Goal: Use online tool/utility: Utilize a website feature to perform a specific function

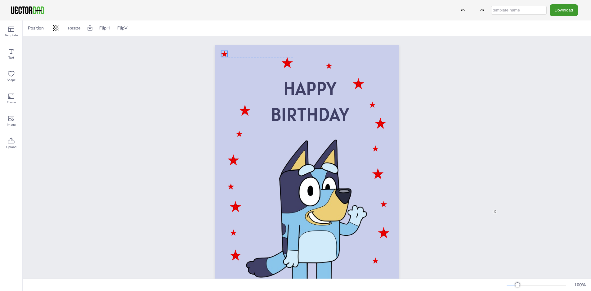
drag, startPoint x: 255, startPoint y: 74, endPoint x: 226, endPoint y: 52, distance: 36.6
click at [226, 52] on div at bounding box center [224, 54] width 7 height 6
drag, startPoint x: 287, startPoint y: 65, endPoint x: 253, endPoint y: 59, distance: 33.7
click at [253, 59] on div at bounding box center [253, 57] width 11 height 11
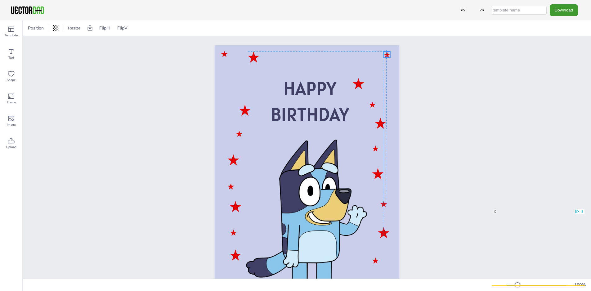
drag, startPoint x: 329, startPoint y: 67, endPoint x: 387, endPoint y: 55, distance: 59.0
click at [387, 55] on div at bounding box center [387, 55] width 7 height 6
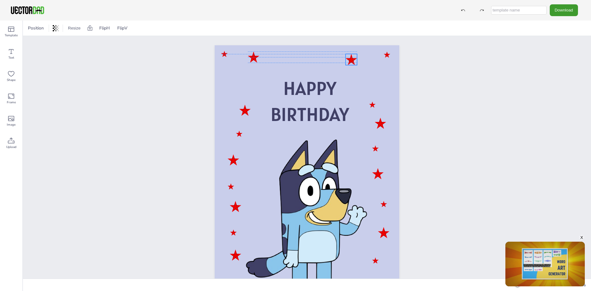
drag, startPoint x: 359, startPoint y: 84, endPoint x: 352, endPoint y: 58, distance: 26.7
click at [352, 58] on div at bounding box center [351, 59] width 11 height 11
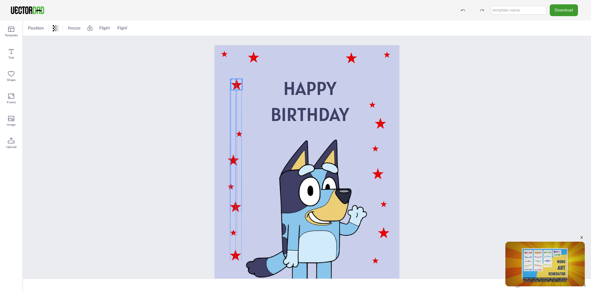
drag, startPoint x: 241, startPoint y: 111, endPoint x: 231, endPoint y: 86, distance: 27.5
click at [231, 86] on div at bounding box center [236, 84] width 11 height 11
drag, startPoint x: 258, startPoint y: 57, endPoint x: 253, endPoint y: 111, distance: 54.2
click at [253, 111] on div at bounding box center [248, 112] width 11 height 11
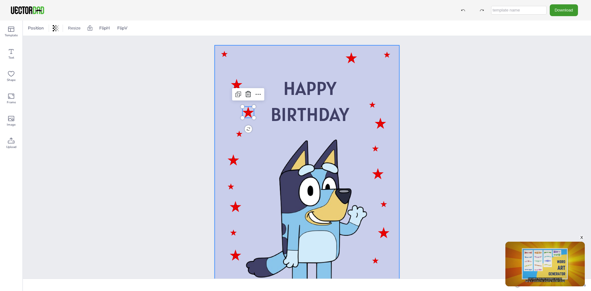
click at [269, 61] on div at bounding box center [307, 175] width 185 height 261
click at [12, 58] on span "Text" at bounding box center [11, 57] width 6 height 5
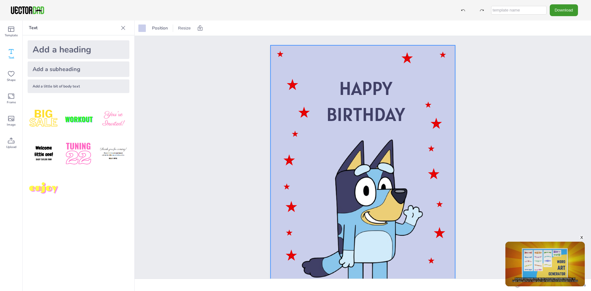
click at [77, 51] on div "Add a heading" at bounding box center [79, 49] width 102 height 19
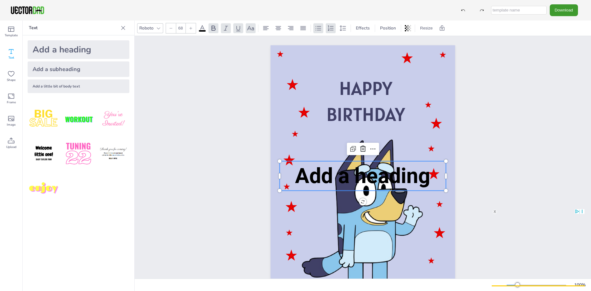
click at [319, 182] on span "Add a heading" at bounding box center [362, 176] width 135 height 25
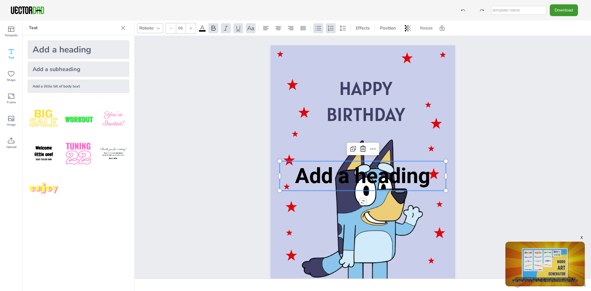
click at [322, 179] on span "Add a heading" at bounding box center [362, 176] width 135 height 25
click at [298, 178] on span "Add a heading" at bounding box center [362, 176] width 135 height 25
drag, startPoint x: 442, startPoint y: 182, endPoint x: 407, endPoint y: 183, distance: 34.4
click at [441, 182] on p "Add a heading" at bounding box center [363, 175] width 166 height 29
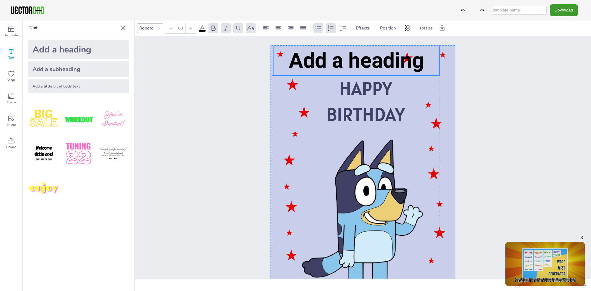
drag, startPoint x: 434, startPoint y: 178, endPoint x: 426, endPoint y: 61, distance: 116.7
click at [426, 61] on p "Add a heading" at bounding box center [356, 60] width 166 height 29
click at [414, 56] on span "Add a heading" at bounding box center [359, 60] width 135 height 25
click at [415, 64] on span "Add a heading" at bounding box center [359, 60] width 135 height 25
click at [421, 66] on span "Add a heading" at bounding box center [359, 60] width 135 height 25
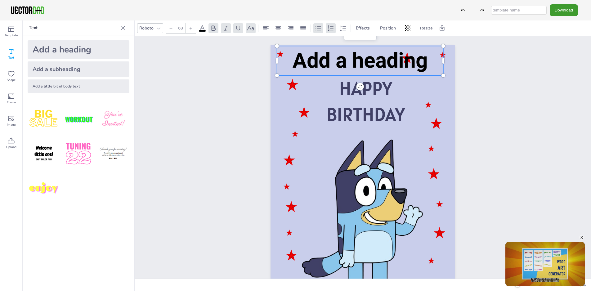
click at [424, 69] on span "Add a heading" at bounding box center [360, 60] width 135 height 25
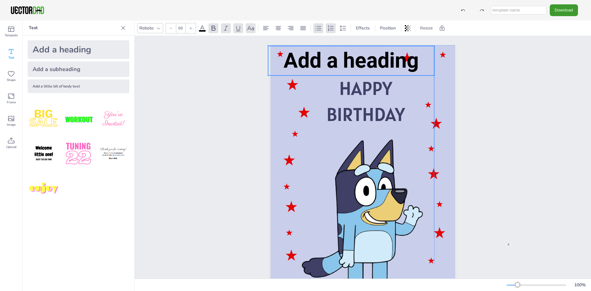
drag, startPoint x: 428, startPoint y: 70, endPoint x: 419, endPoint y: 70, distance: 9.9
click at [419, 70] on p "Add a heading" at bounding box center [351, 60] width 166 height 29
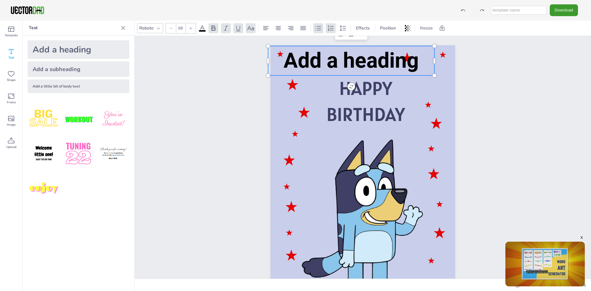
click at [353, 73] on span "Add a heading" at bounding box center [351, 60] width 135 height 25
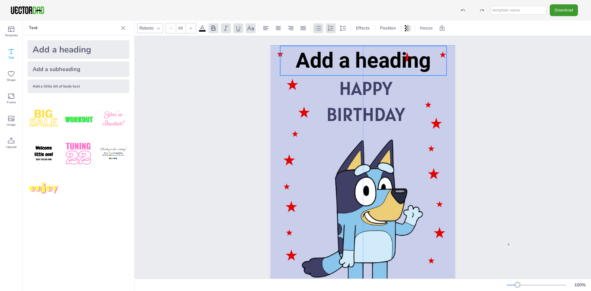
drag, startPoint x: 367, startPoint y: 64, endPoint x: 371, endPoint y: 64, distance: 4.0
click at [371, 64] on span "Add a heading" at bounding box center [363, 60] width 135 height 25
click at [373, 65] on span "Add a heading" at bounding box center [363, 60] width 135 height 25
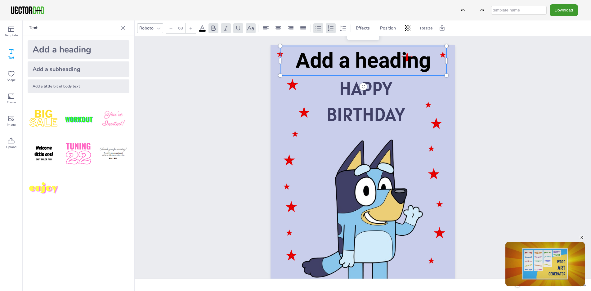
click at [337, 66] on span "Add a heading" at bounding box center [363, 60] width 135 height 25
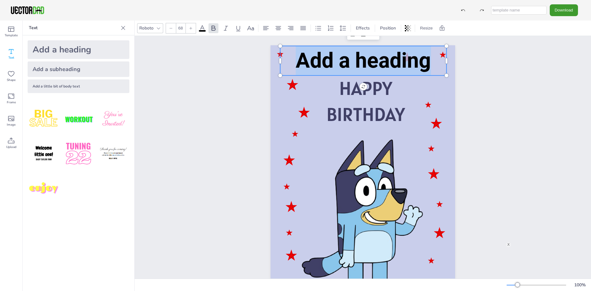
drag, startPoint x: 300, startPoint y: 63, endPoint x: 427, endPoint y: 63, distance: 127.2
click at [427, 63] on span "Add a heading" at bounding box center [363, 60] width 135 height 25
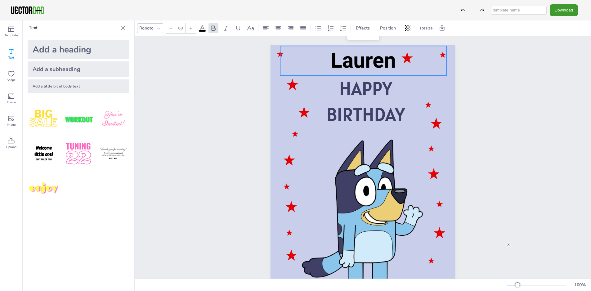
click at [487, 94] on div "HAPPY BIRTHDAY [PERSON_NAME]" at bounding box center [363, 176] width 456 height 280
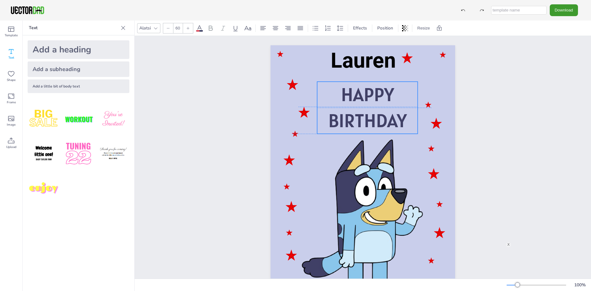
drag, startPoint x: 373, startPoint y: 96, endPoint x: 375, endPoint y: 101, distance: 5.6
click at [375, 101] on span "HAPPY" at bounding box center [367, 95] width 53 height 24
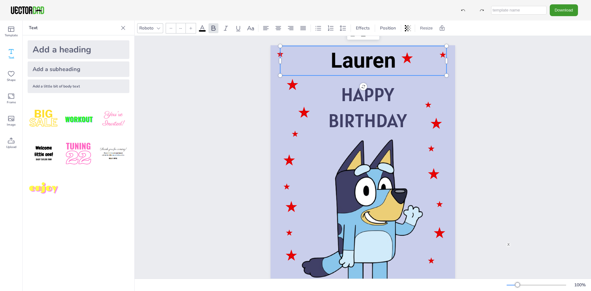
click at [307, 56] on p "Lauren" at bounding box center [363, 60] width 166 height 29
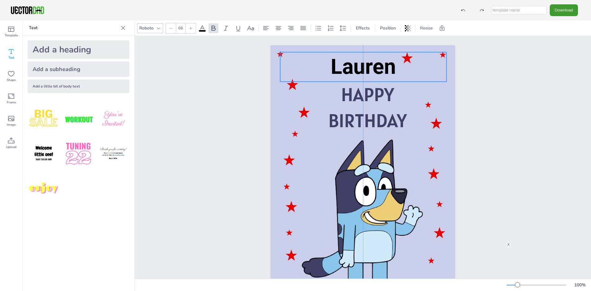
drag, startPoint x: 352, startPoint y: 61, endPoint x: 351, endPoint y: 68, distance: 6.2
click at [351, 68] on span "Lauren" at bounding box center [363, 66] width 65 height 25
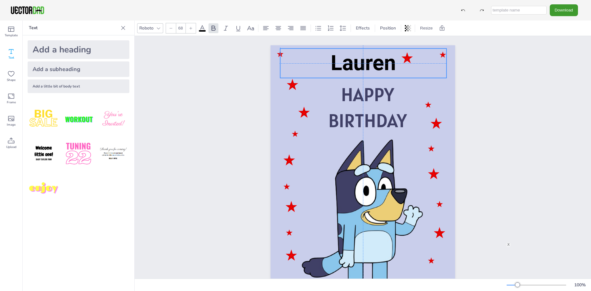
drag, startPoint x: 405, startPoint y: 59, endPoint x: 405, endPoint y: 54, distance: 4.7
click at [405, 54] on p "Lauren" at bounding box center [363, 62] width 166 height 29
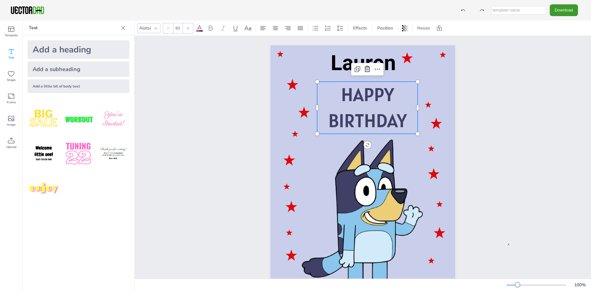
click at [414, 93] on p "HAPPY" at bounding box center [367, 95] width 101 height 26
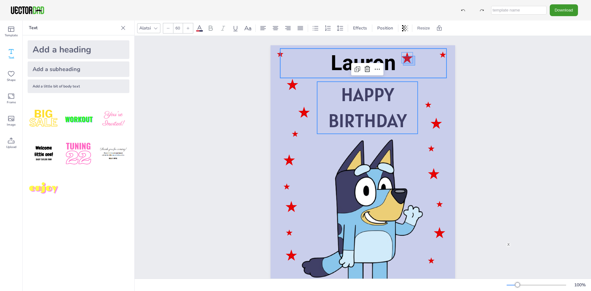
drag, startPoint x: 415, startPoint y: 65, endPoint x: 411, endPoint y: 62, distance: 5.3
click at [415, 65] on p "Lauren" at bounding box center [363, 62] width 166 height 29
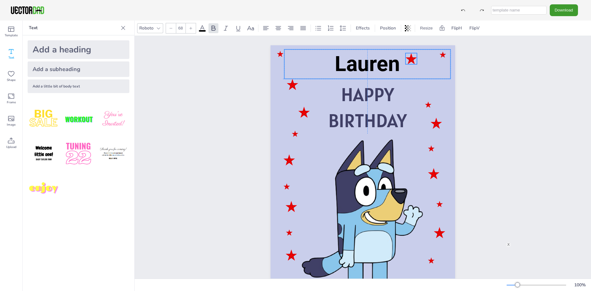
click at [408, 59] on p "Lauren" at bounding box center [367, 63] width 166 height 29
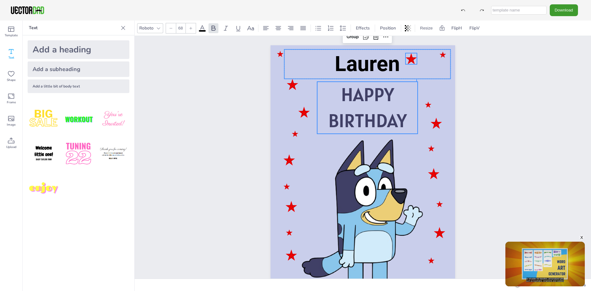
click at [416, 45] on div "HAPPY BIRTHDAY [PERSON_NAME]" at bounding box center [363, 45] width 185 height 0
type input "60"
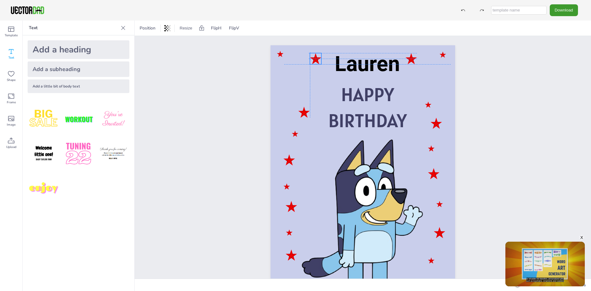
drag, startPoint x: 292, startPoint y: 85, endPoint x: 314, endPoint y: 59, distance: 34.6
click at [314, 45] on div "HAPPY BIRTHDAY [PERSON_NAME]" at bounding box center [363, 45] width 185 height 0
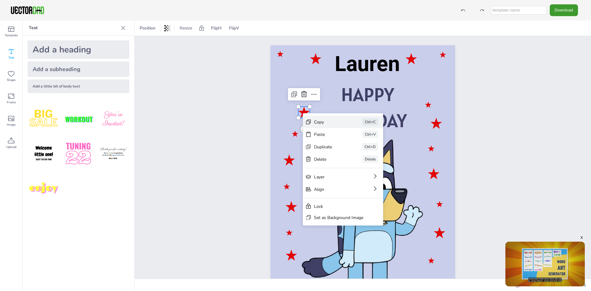
click at [319, 121] on div "Copy" at bounding box center [329, 122] width 31 height 6
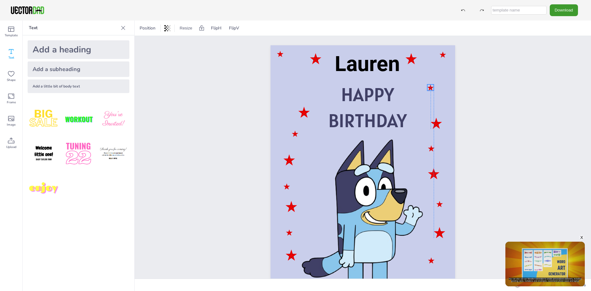
drag, startPoint x: 429, startPoint y: 103, endPoint x: 430, endPoint y: 86, distance: 17.1
click at [430, 86] on div at bounding box center [430, 87] width 7 height 6
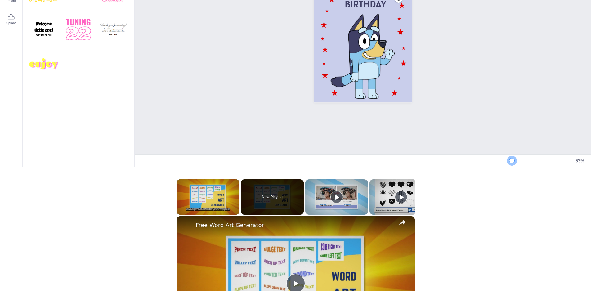
drag, startPoint x: 524, startPoint y: 165, endPoint x: 517, endPoint y: 166, distance: 7.5
click at [514, 163] on div at bounding box center [511, 160] width 5 height 5
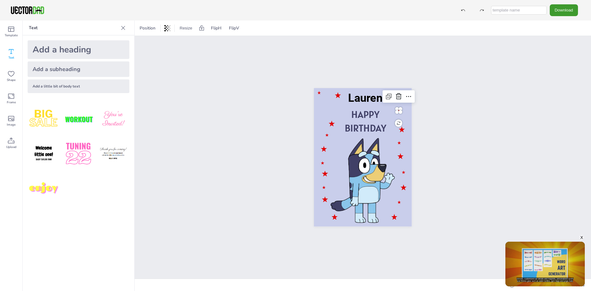
click at [526, 8] on input "text" at bounding box center [519, 10] width 56 height 9
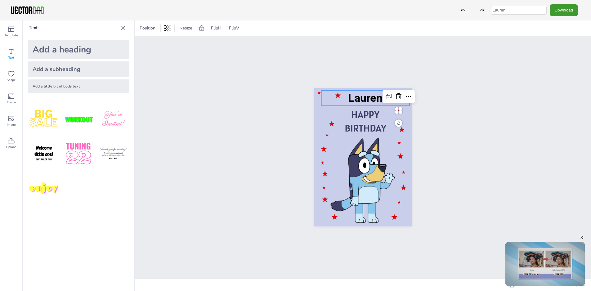
type input "Lauren"
click at [369, 99] on span "Lauren" at bounding box center [365, 98] width 34 height 13
click at [557, 9] on button "Download" at bounding box center [564, 9] width 28 height 11
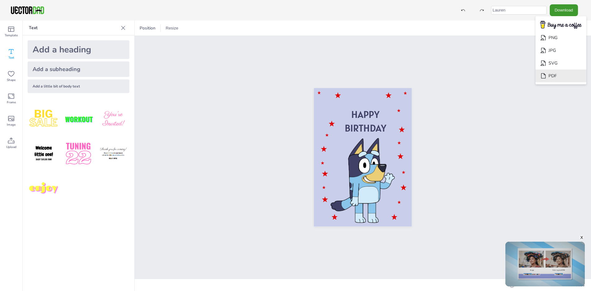
click at [558, 77] on li "PDF" at bounding box center [561, 76] width 51 height 13
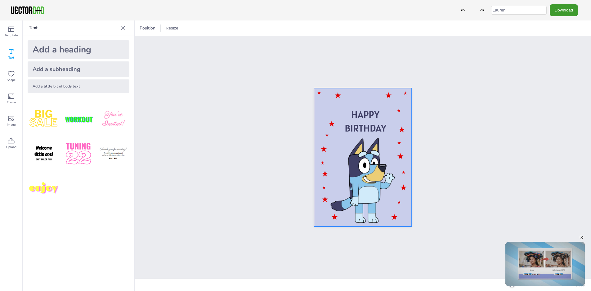
click at [362, 95] on div at bounding box center [363, 157] width 98 height 138
click at [353, 96] on div at bounding box center [363, 157] width 98 height 138
click at [348, 96] on div at bounding box center [363, 157] width 98 height 138
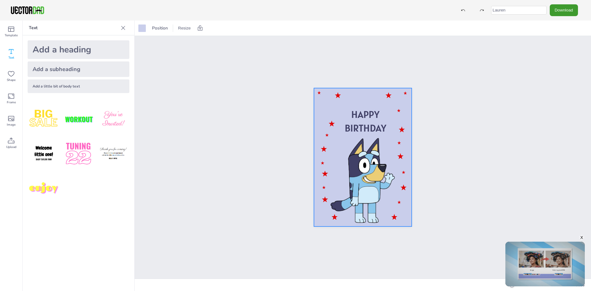
click at [49, 48] on div "Add a heading" at bounding box center [79, 49] width 102 height 19
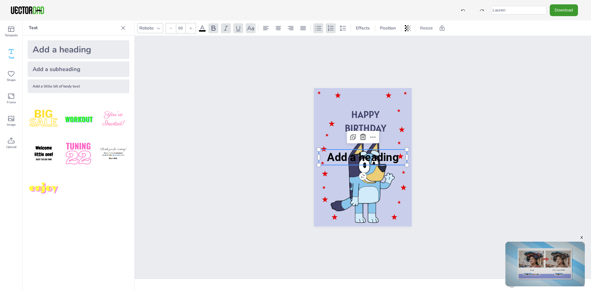
click at [332, 159] on span "Add a heading" at bounding box center [363, 157] width 72 height 13
click at [328, 155] on span "Add a heading" at bounding box center [363, 157] width 72 height 13
drag, startPoint x: 357, startPoint y: 159, endPoint x: 359, endPoint y: 104, distance: 54.7
click at [359, 104] on div "HAPPY BIRTHDAY Add a heading Add a heading" at bounding box center [363, 157] width 98 height 138
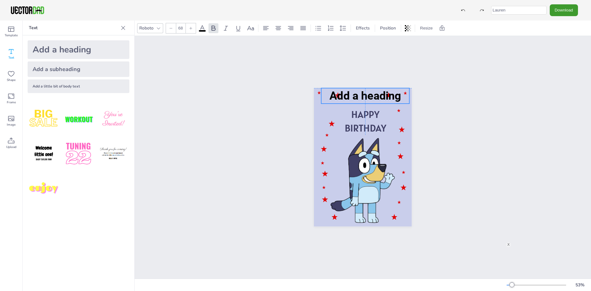
drag, startPoint x: 352, startPoint y: 157, endPoint x: 350, endPoint y: 96, distance: 61.5
click at [353, 96] on span "Add a heading" at bounding box center [366, 95] width 72 height 13
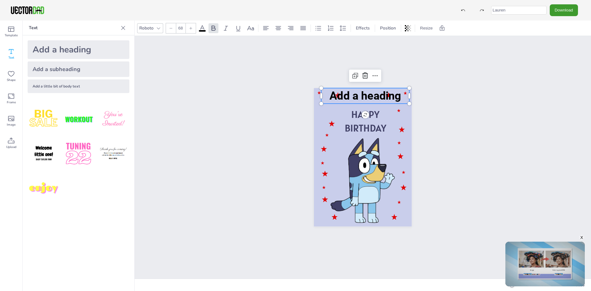
click at [342, 96] on span "Add a heading" at bounding box center [366, 95] width 72 height 13
click at [331, 94] on span "Add a heading" at bounding box center [366, 95] width 72 height 13
click at [331, 96] on span "Add a heading" at bounding box center [366, 95] width 72 height 13
click at [329, 93] on p "Add a heading" at bounding box center [365, 96] width 88 height 16
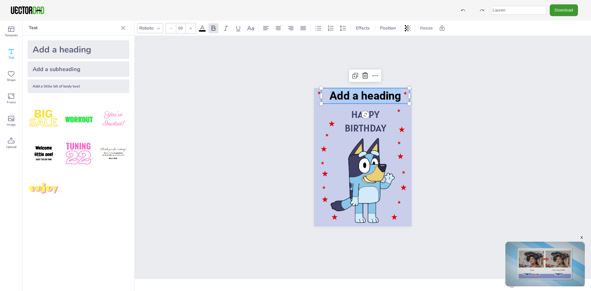
drag, startPoint x: 406, startPoint y: 96, endPoint x: 331, endPoint y: 95, distance: 75.7
click at [331, 95] on p "Add a heading" at bounding box center [365, 96] width 88 height 16
click at [454, 186] on div "HAPPY BIRTHDAY [PERSON_NAME]" at bounding box center [363, 157] width 456 height 243
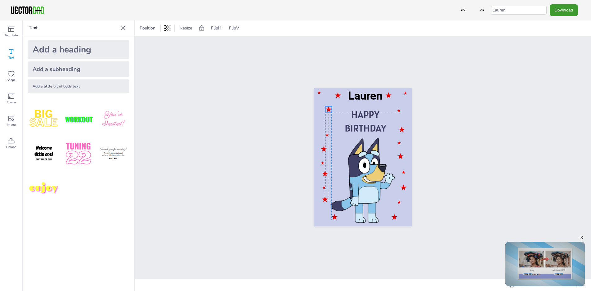
drag, startPoint x: 329, startPoint y: 124, endPoint x: 325, endPoint y: 110, distance: 15.0
click at [325, 88] on div "HAPPY BIRTHDAY [PERSON_NAME]" at bounding box center [363, 88] width 98 height 0
drag, startPoint x: 399, startPoint y: 128, endPoint x: 401, endPoint y: 122, distance: 6.9
click at [401, 88] on div "HAPPY BIRTHDAY [PERSON_NAME]" at bounding box center [363, 88] width 98 height 0
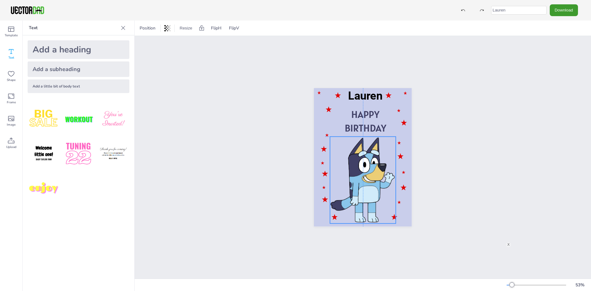
click at [366, 166] on div at bounding box center [363, 180] width 66 height 87
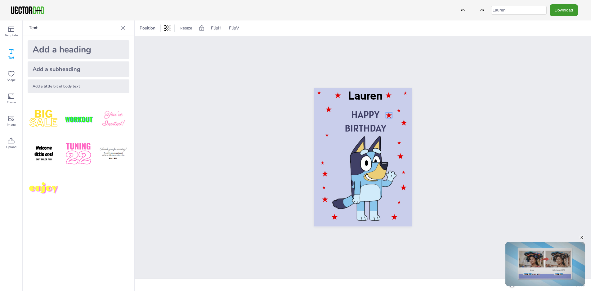
drag, startPoint x: 326, startPoint y: 149, endPoint x: 390, endPoint y: 115, distance: 72.2
click at [390, 115] on div at bounding box center [389, 115] width 6 height 6
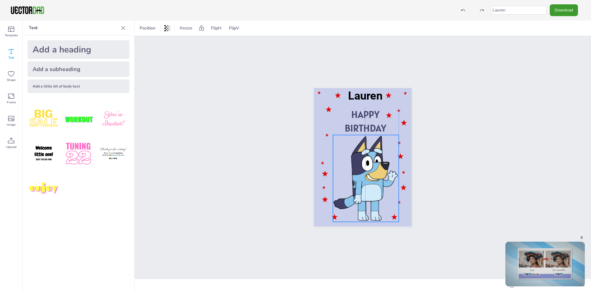
click at [397, 155] on div at bounding box center [366, 178] width 66 height 87
click at [476, 159] on div "HAPPY BIRTHDAY [PERSON_NAME]" at bounding box center [363, 157] width 456 height 243
click at [141, 30] on span "Position" at bounding box center [147, 28] width 18 height 6
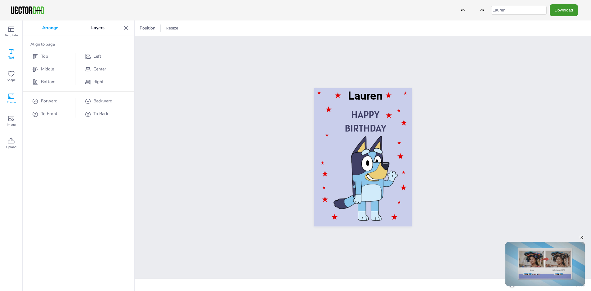
click at [7, 100] on span "Frame" at bounding box center [11, 102] width 9 height 5
